Goal: Transaction & Acquisition: Purchase product/service

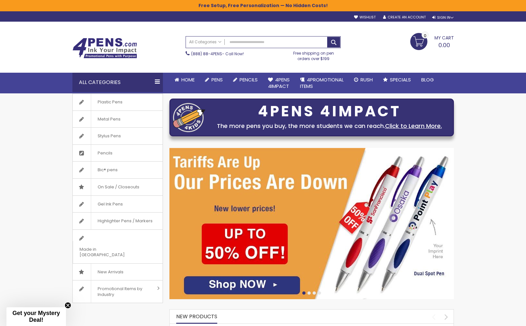
click at [497, 40] on div "Toggle Nav Search All Categories All Categories Pens Plastic Pens Metal Pens Gr…" at bounding box center [263, 58] width 526 height 72
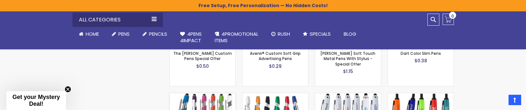
scroll to position [517, 0]
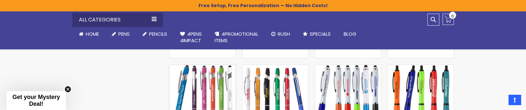
click at [203, 76] on img at bounding box center [203, 98] width 66 height 66
